Goal: Task Accomplishment & Management: Use online tool/utility

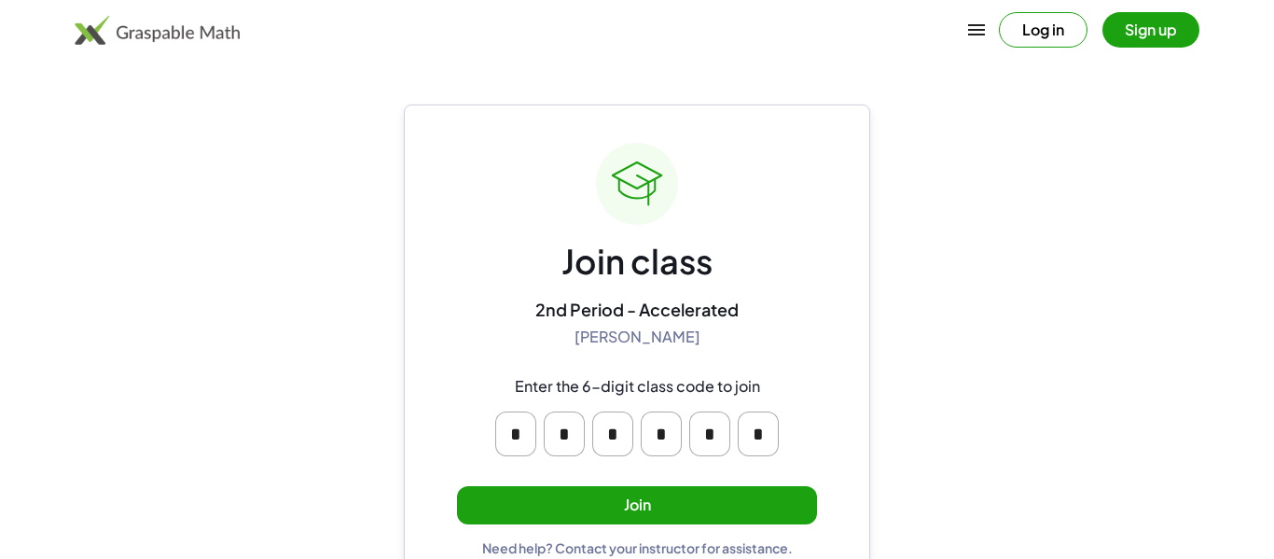
scroll to position [35, 0]
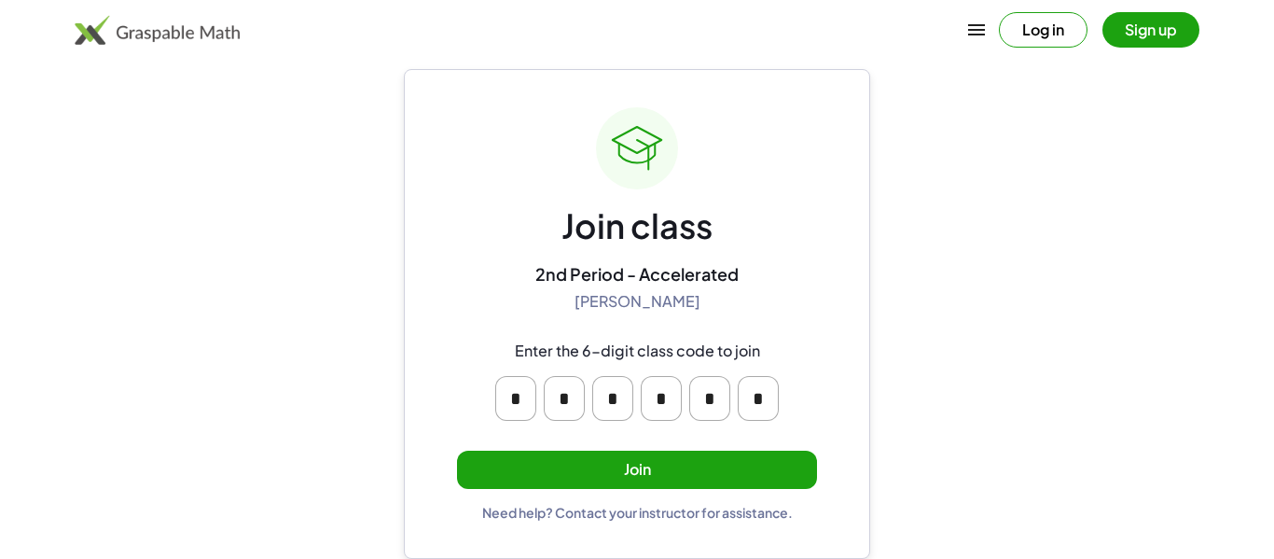
click at [531, 462] on button "Join" at bounding box center [637, 469] width 360 height 38
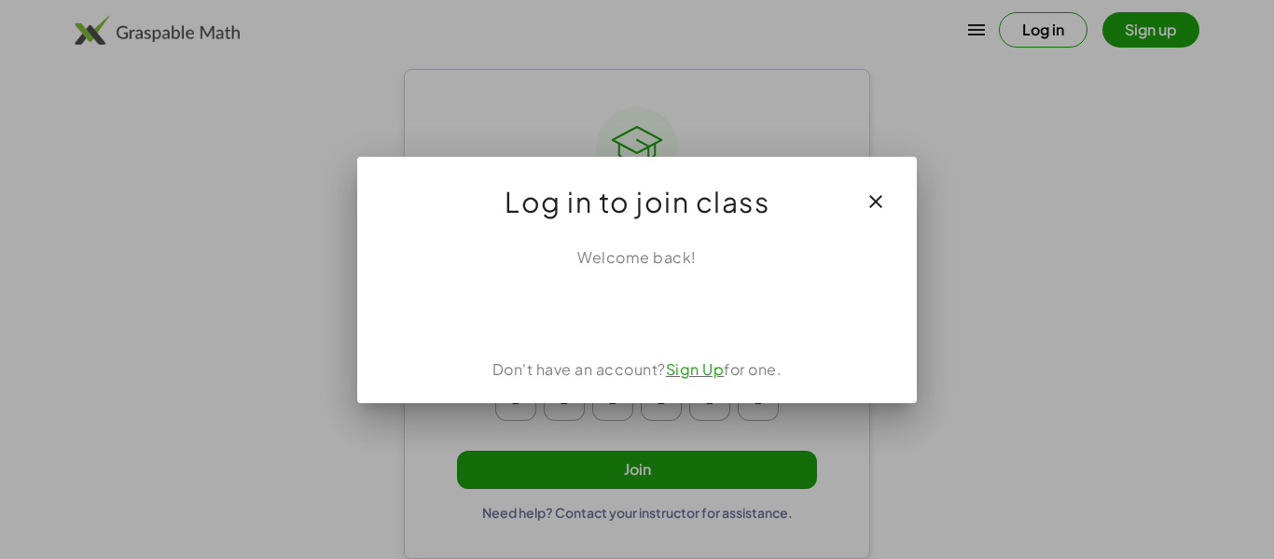
scroll to position [0, 0]
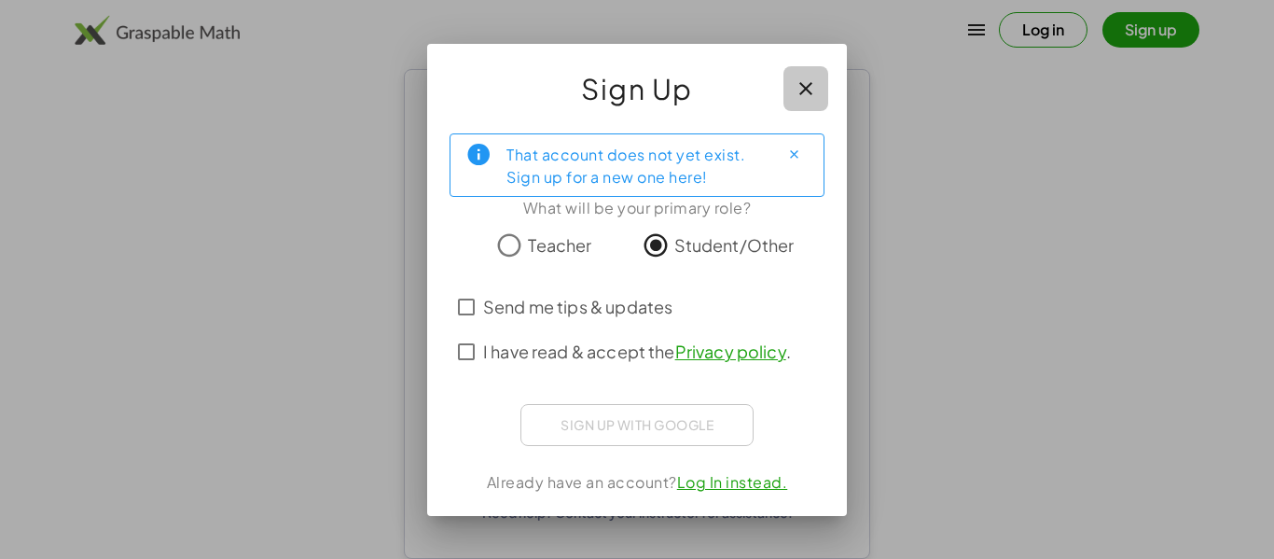
click at [803, 80] on icon "button" at bounding box center [805, 88] width 22 height 22
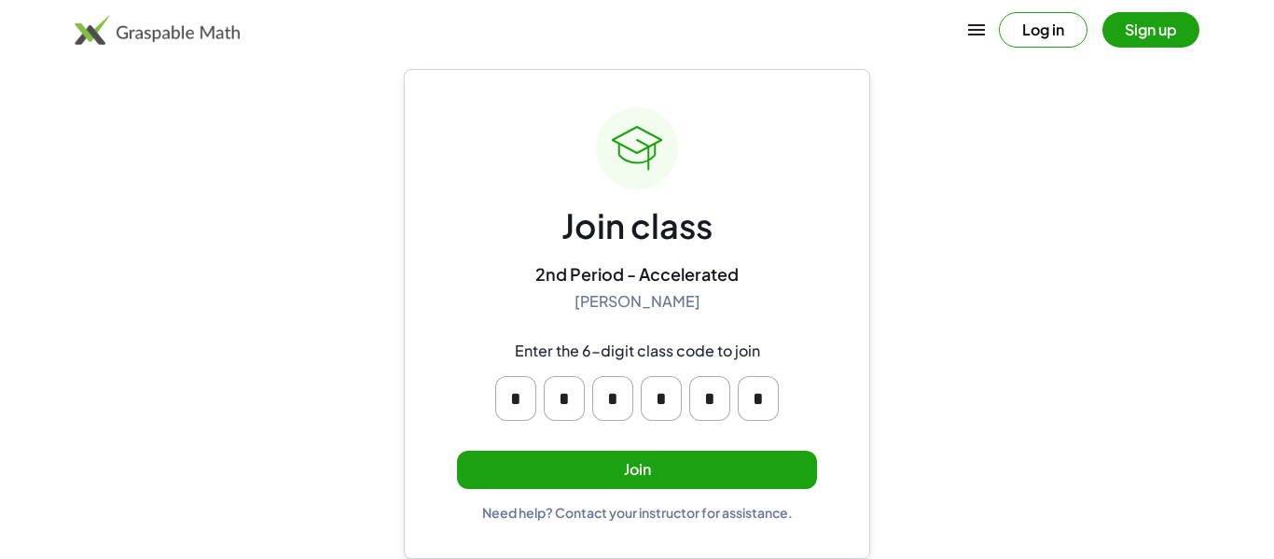
click at [1056, 39] on button "Log in" at bounding box center [1043, 29] width 89 height 35
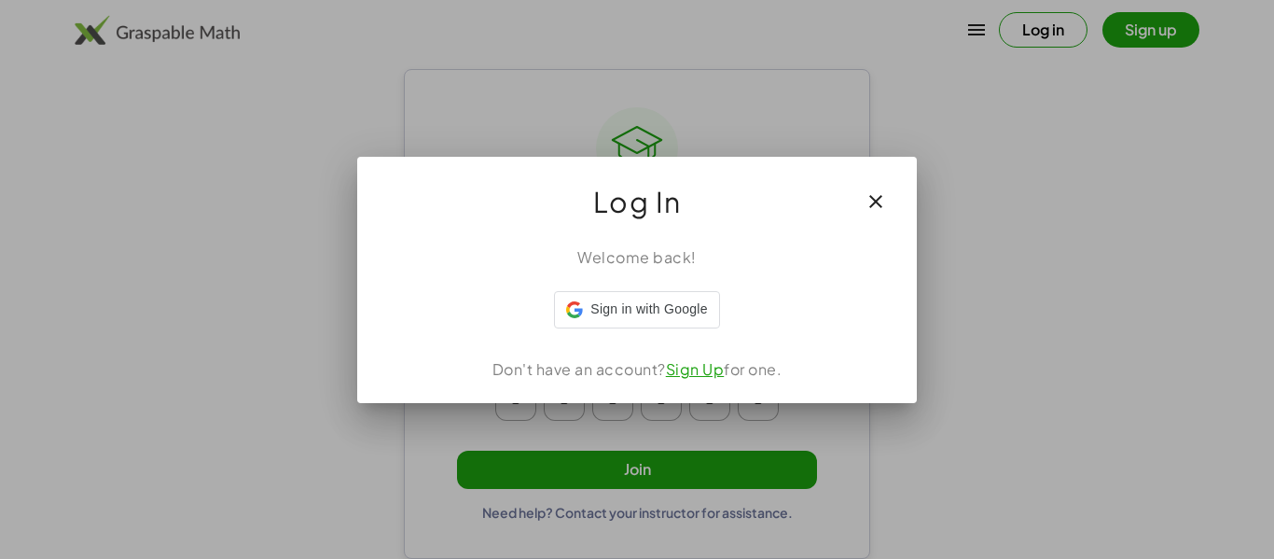
scroll to position [0, 0]
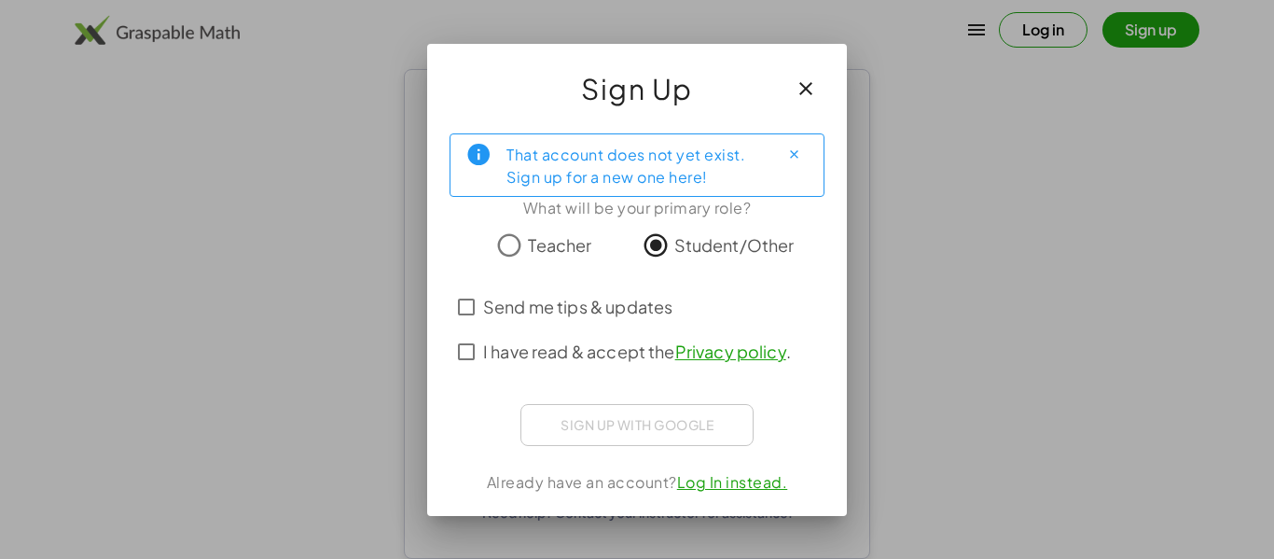
click at [524, 311] on span "Send me tips & updates" at bounding box center [577, 306] width 189 height 25
click at [516, 345] on span "I have read & accept the Privacy policy ." at bounding box center [637, 350] width 308 height 25
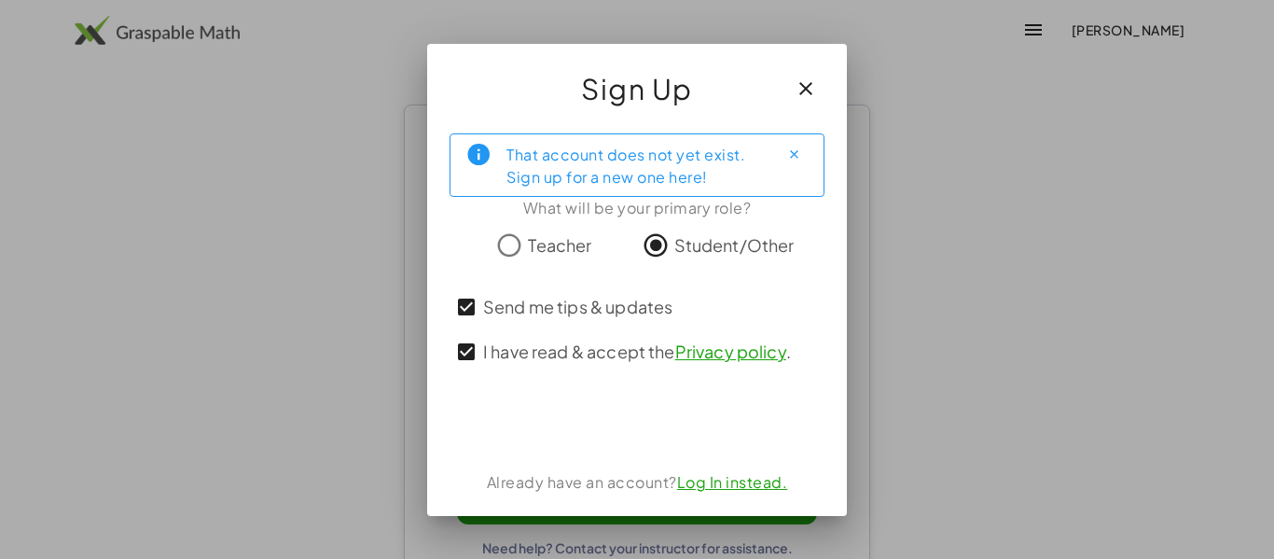
scroll to position [35, 0]
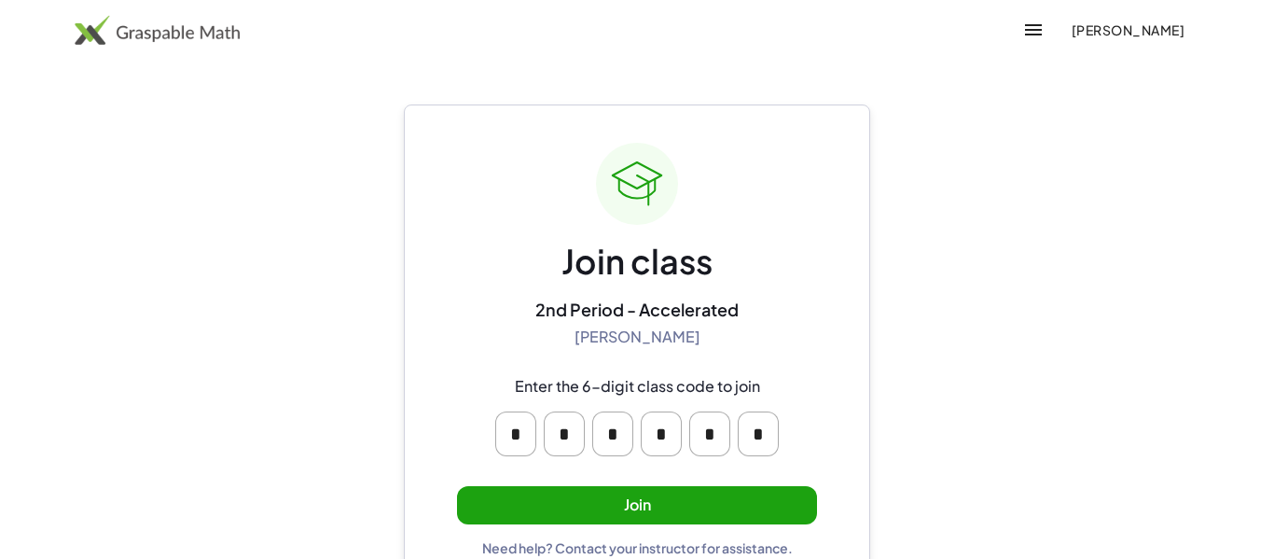
scroll to position [35, 0]
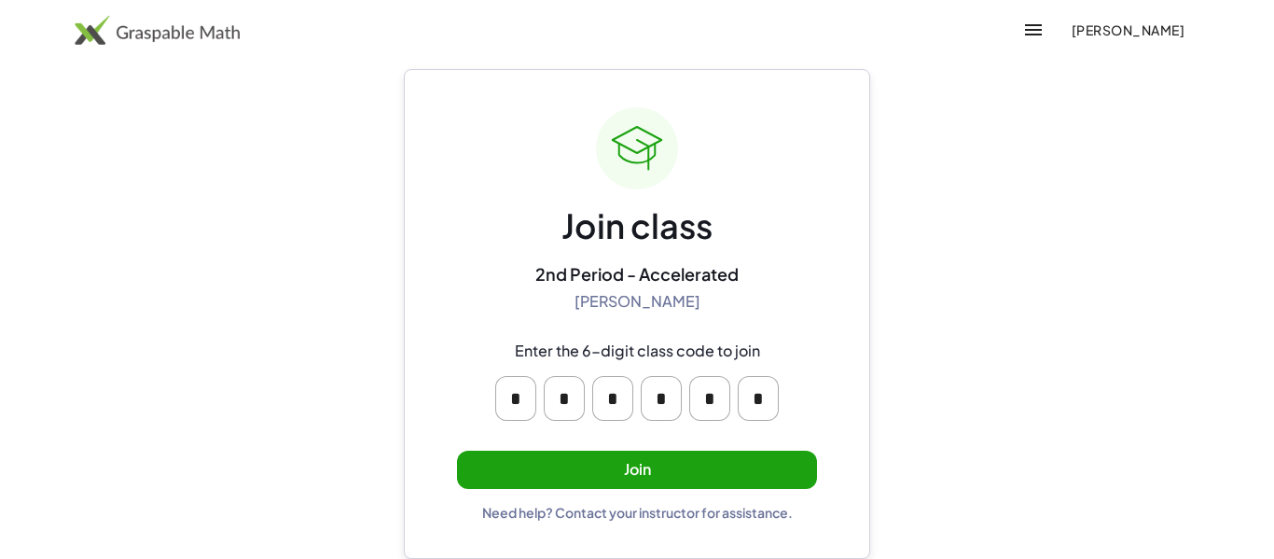
click at [738, 465] on button "Join" at bounding box center [637, 469] width 360 height 38
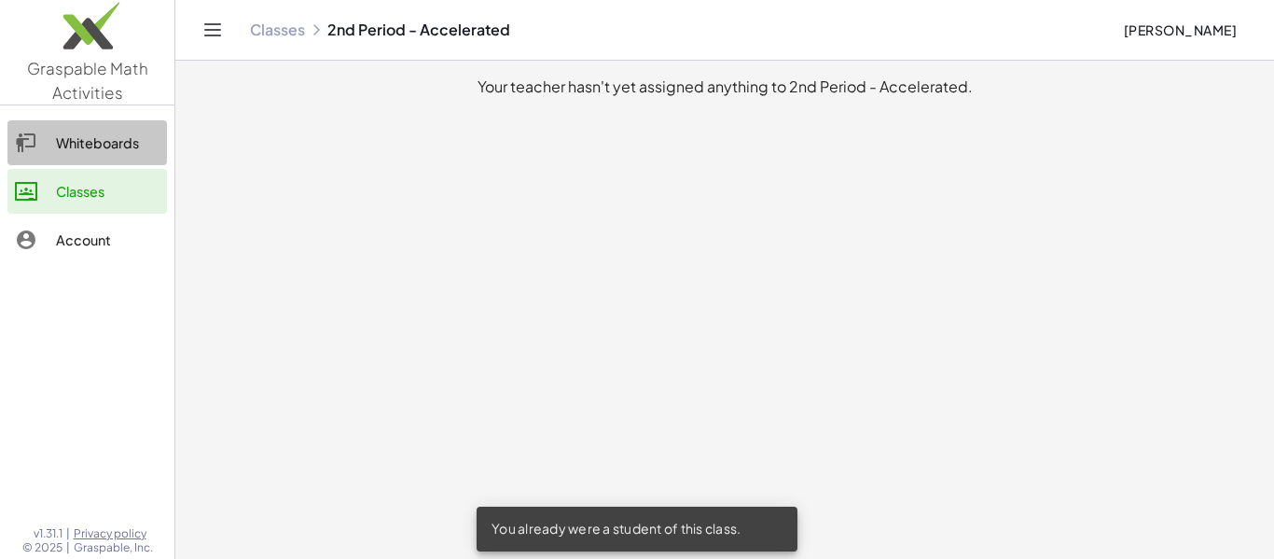
click at [126, 152] on div "Whiteboards" at bounding box center [108, 142] width 104 height 22
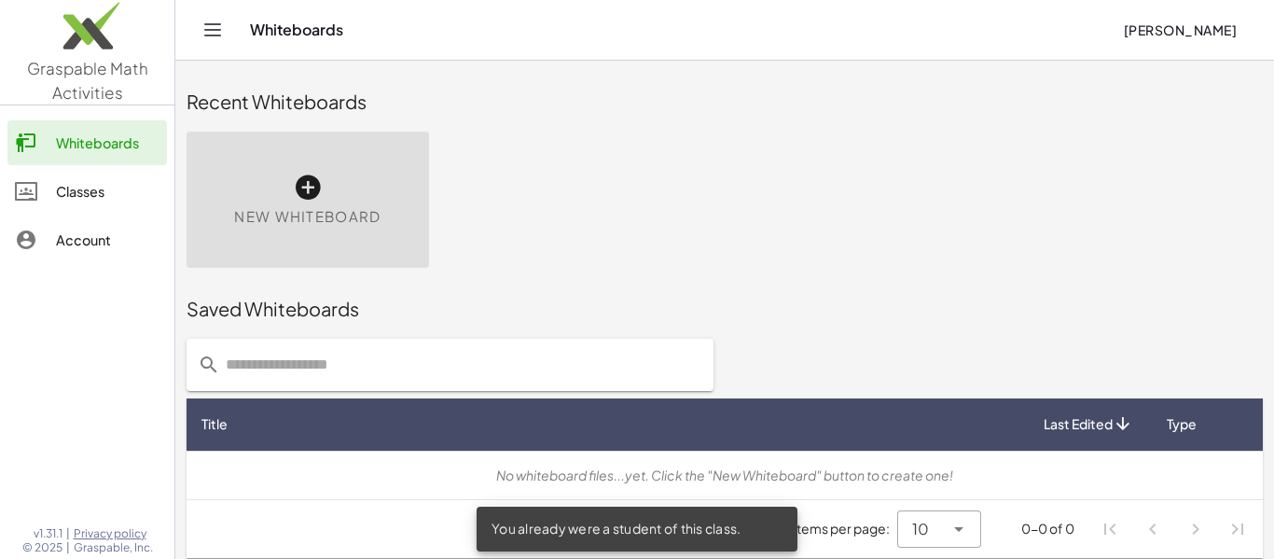
click at [349, 225] on span "New Whiteboard" at bounding box center [307, 216] width 146 height 21
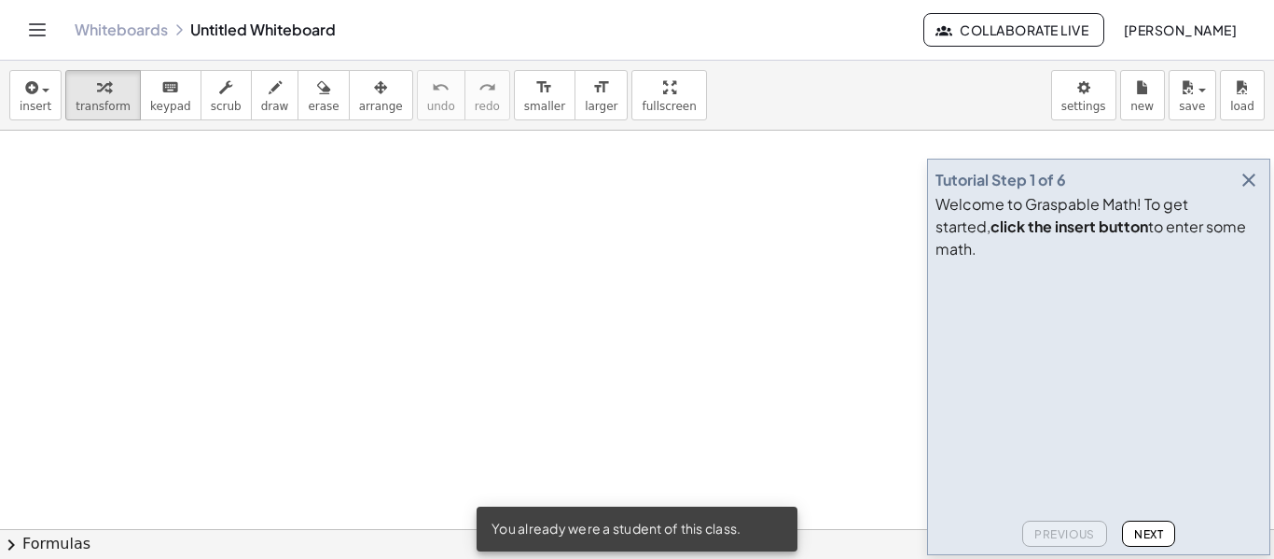
scroll to position [1, 0]
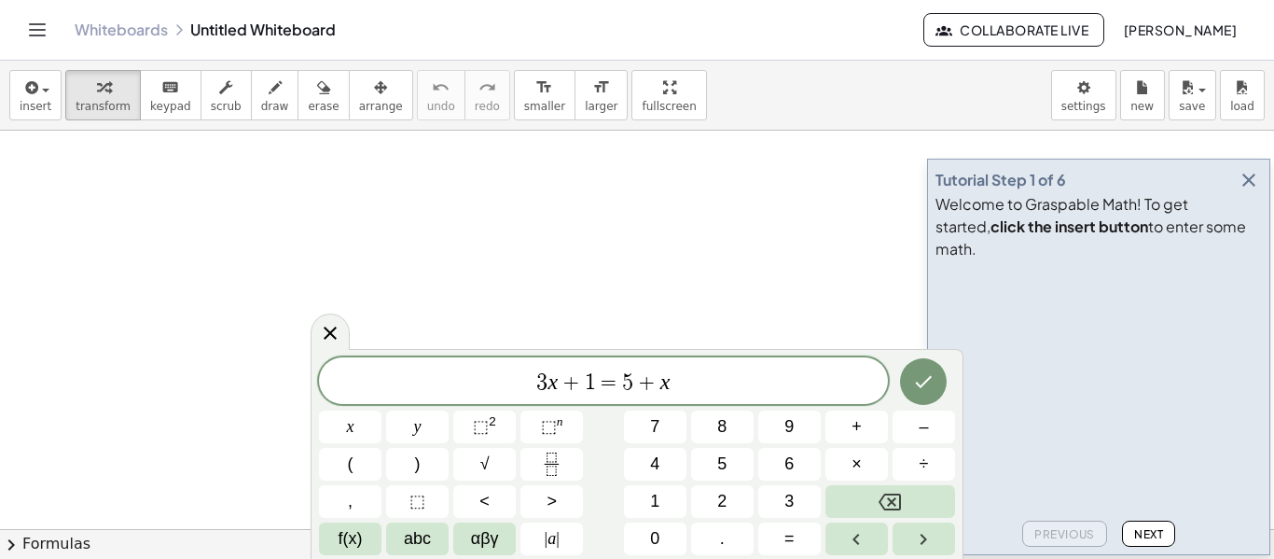
click at [1261, 188] on div "Tutorial Step 1 of 6 Welcome to Graspable Math! To get started, click the inser…" at bounding box center [1098, 357] width 343 height 396
click at [1246, 191] on icon "button" at bounding box center [1248, 180] width 22 height 22
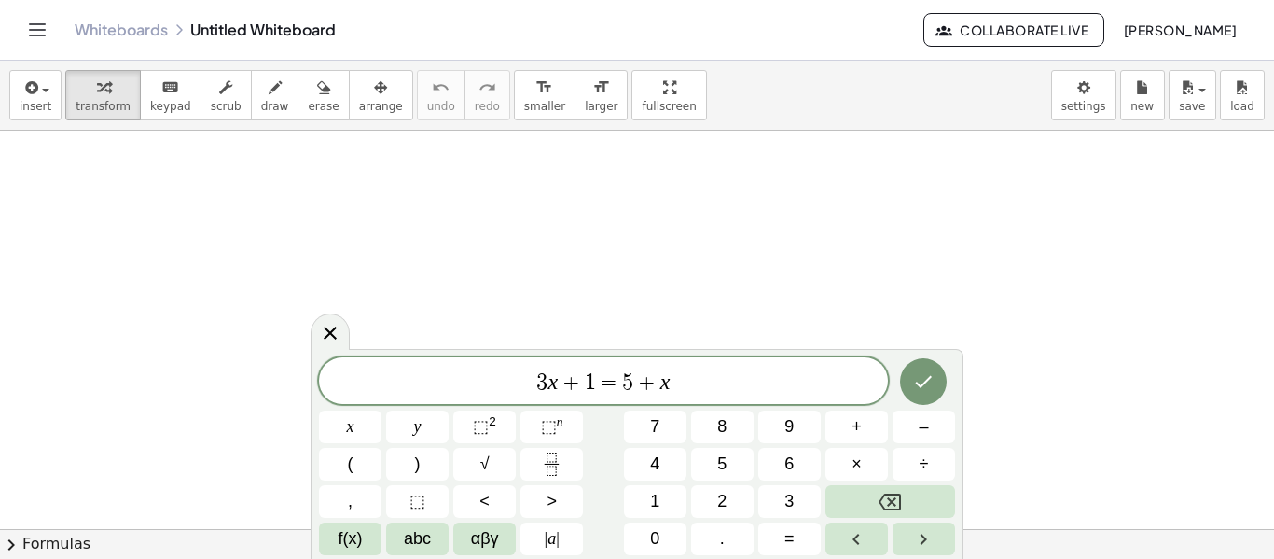
scroll to position [0, 0]
